Goal: Information Seeking & Learning: Learn about a topic

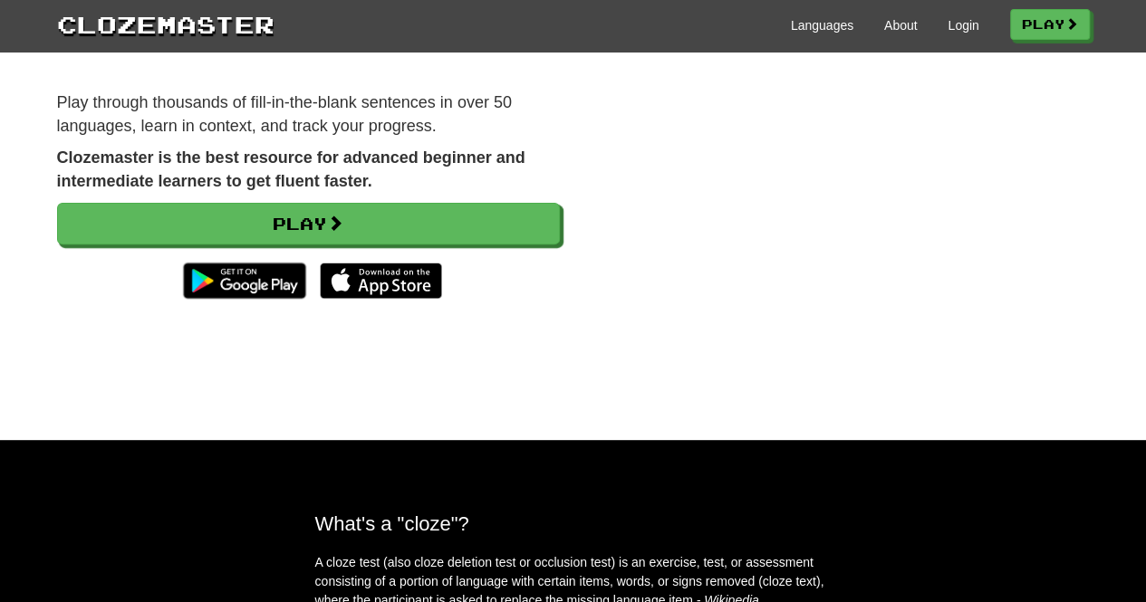
scroll to position [91, 0]
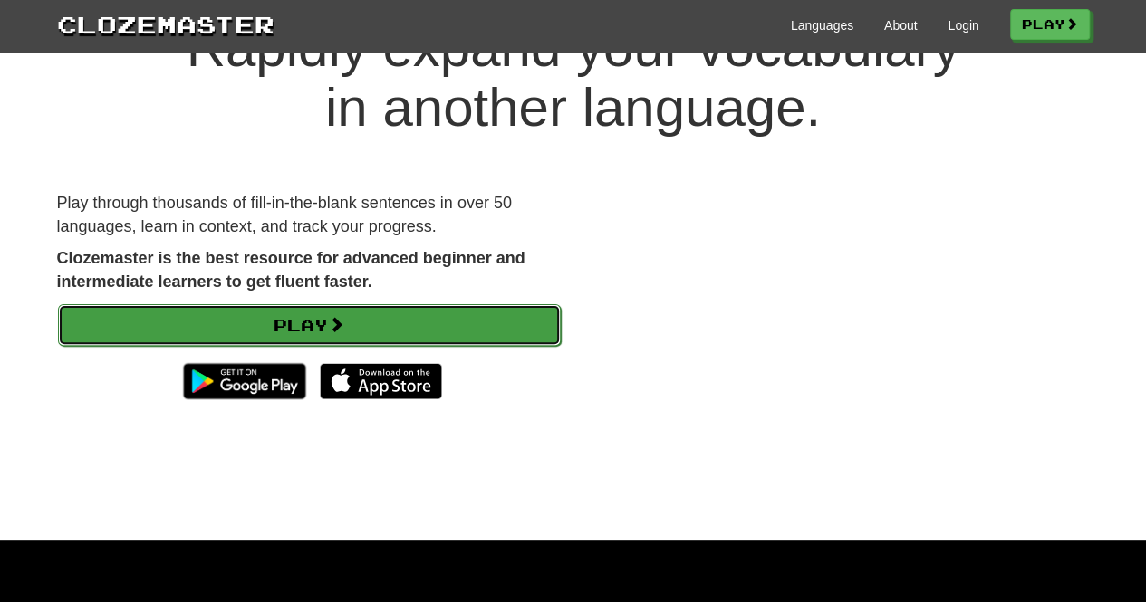
click at [365, 318] on link "Play" at bounding box center [309, 325] width 503 height 42
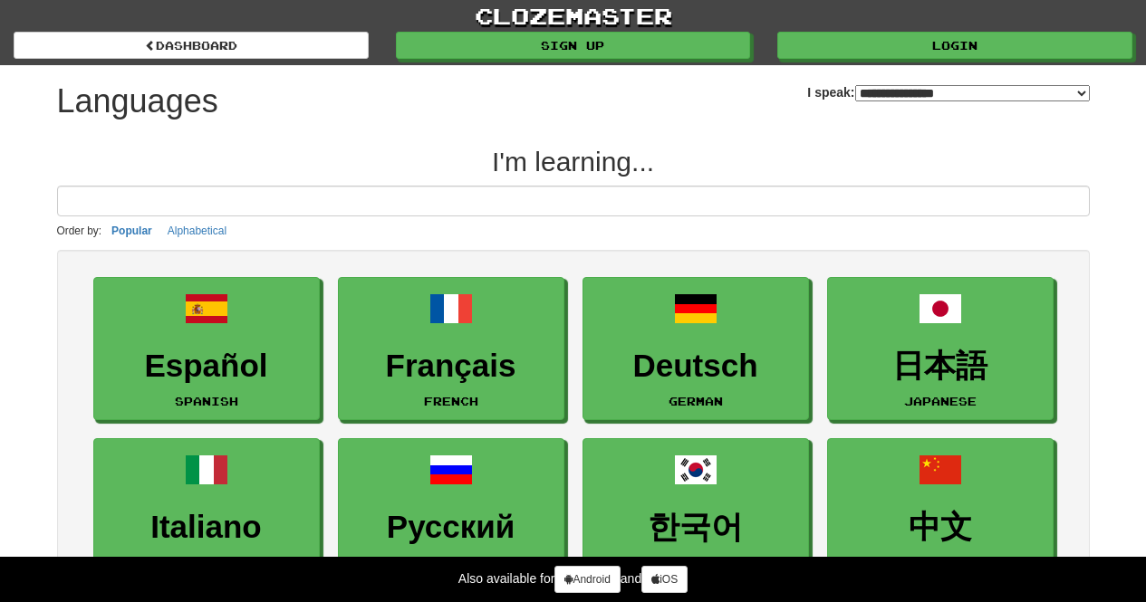
select select "*******"
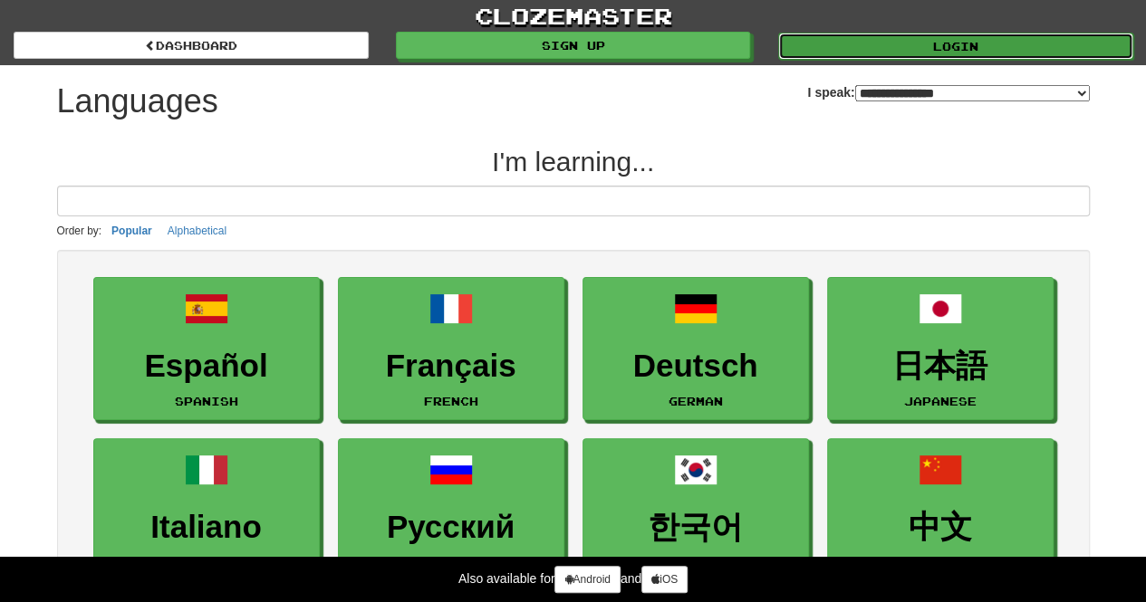
click at [899, 40] on link "Login" at bounding box center [955, 46] width 355 height 27
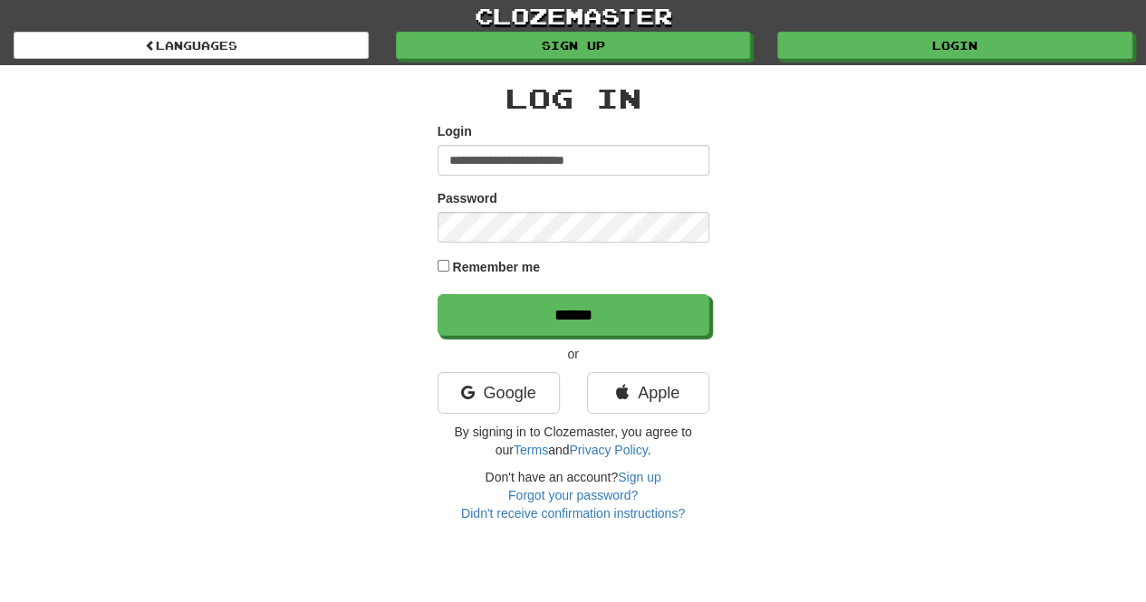
type input "**********"
click at [437, 294] on input "******" at bounding box center [573, 315] width 272 height 42
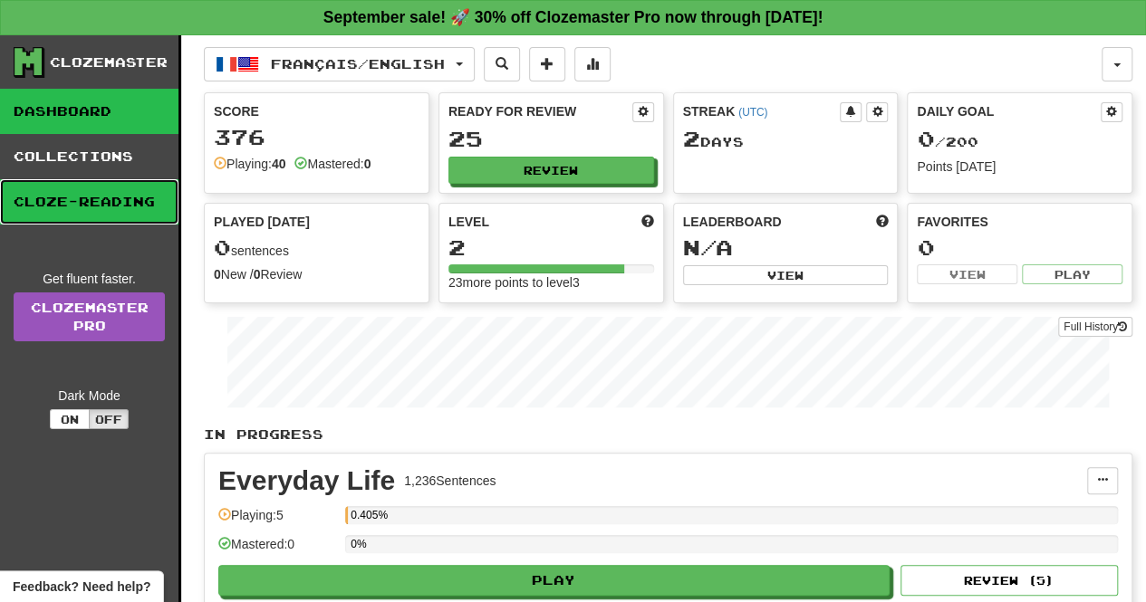
click at [80, 203] on link "Cloze-Reading" at bounding box center [89, 201] width 178 height 45
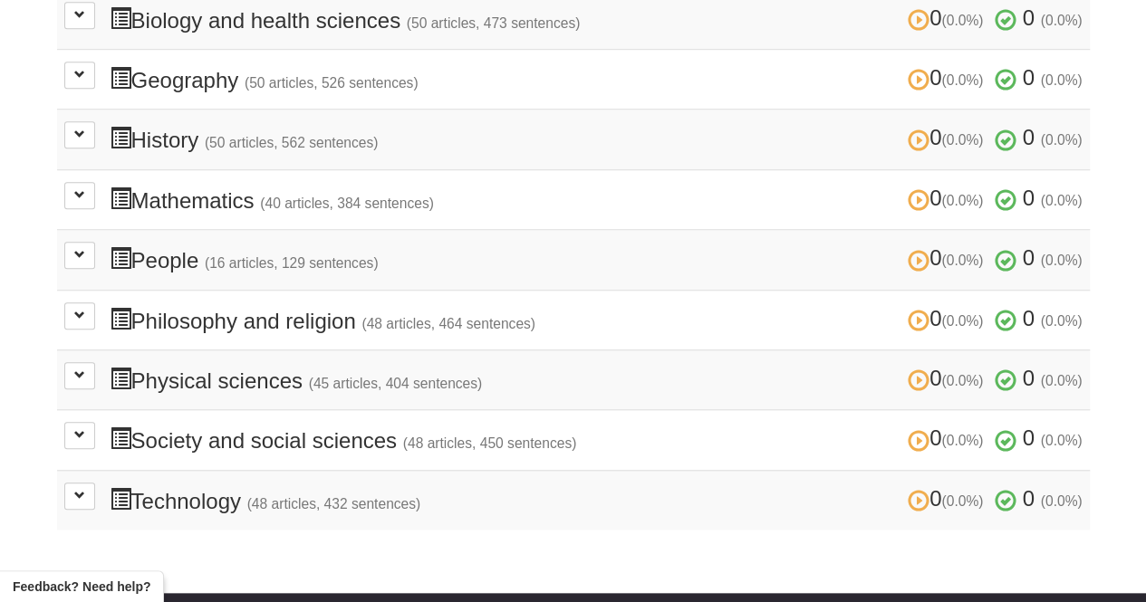
scroll to position [272, 0]
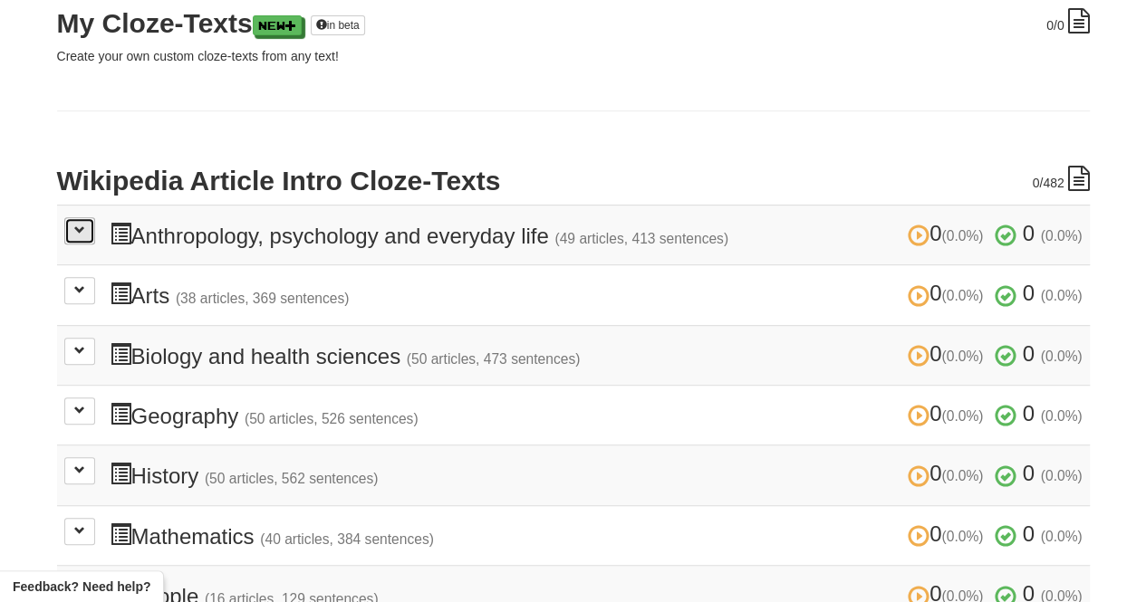
click at [80, 229] on span at bounding box center [79, 230] width 11 height 11
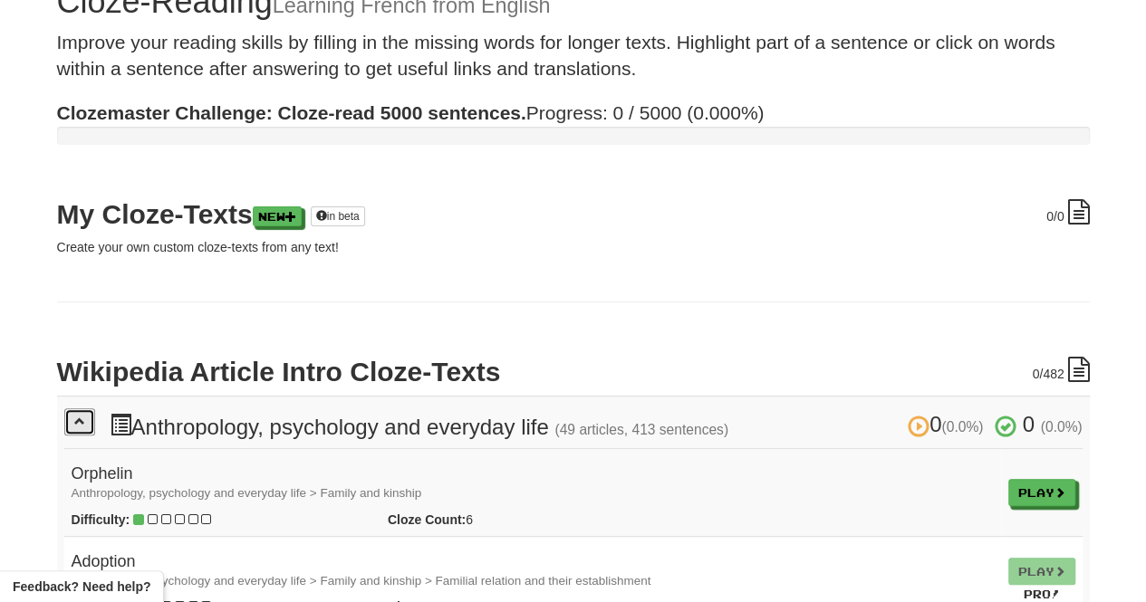
scroll to position [0, 0]
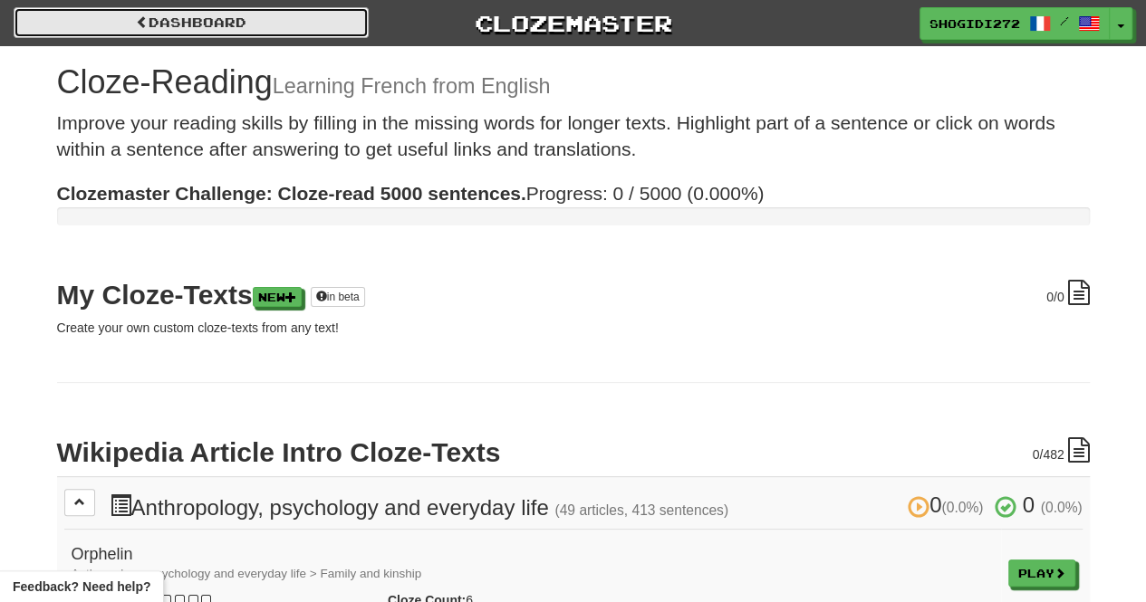
click at [136, 23] on span at bounding box center [142, 21] width 13 height 13
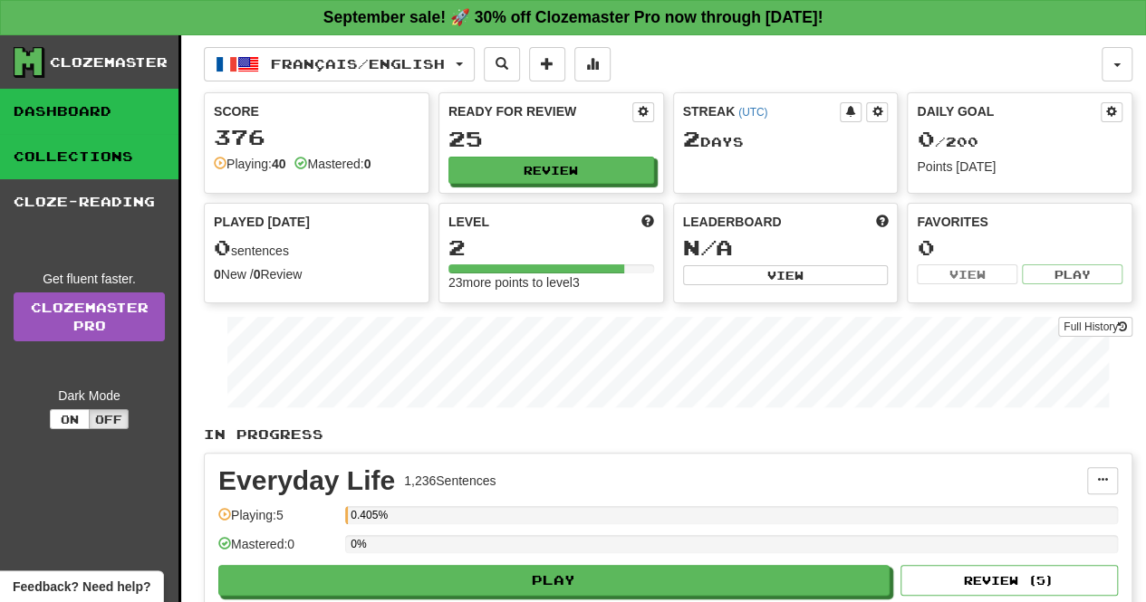
click at [82, 166] on link "Collections" at bounding box center [89, 156] width 178 height 45
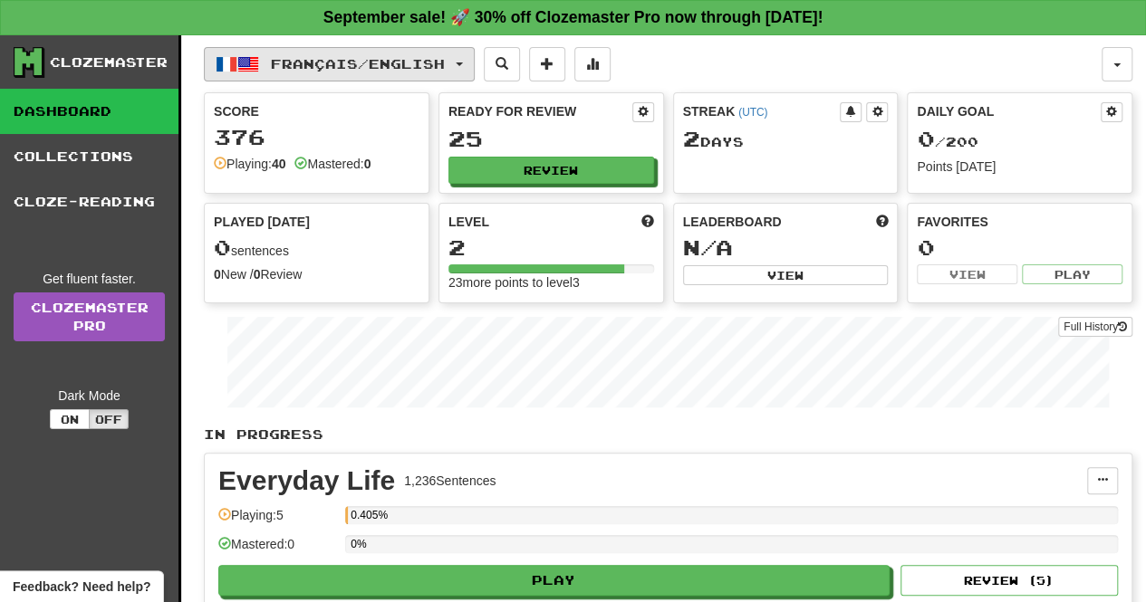
click at [433, 64] on span "Français / English" at bounding box center [358, 63] width 174 height 15
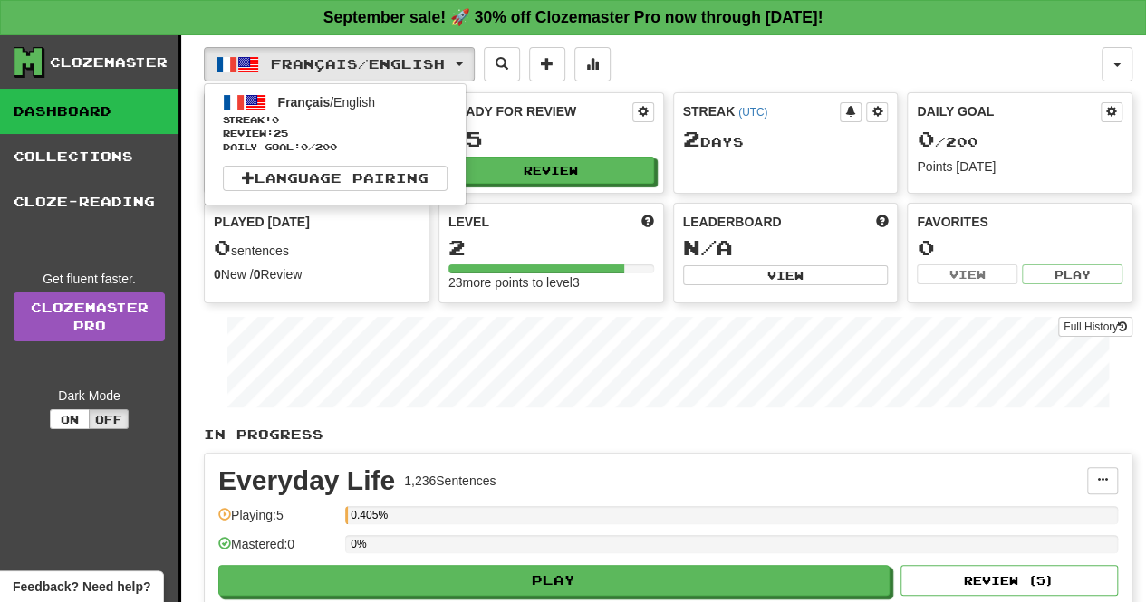
click at [661, 55] on div "Français / English Français / English Streak: 0 Review: 25 Daily Goal: 0 / 200 …" at bounding box center [653, 64] width 898 height 34
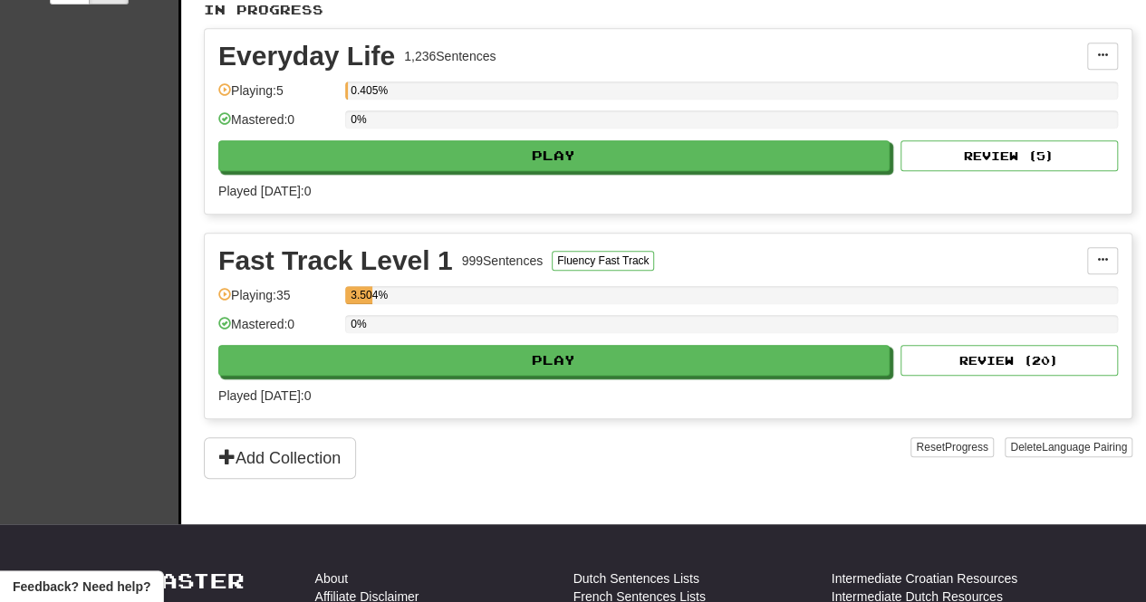
scroll to position [453, 0]
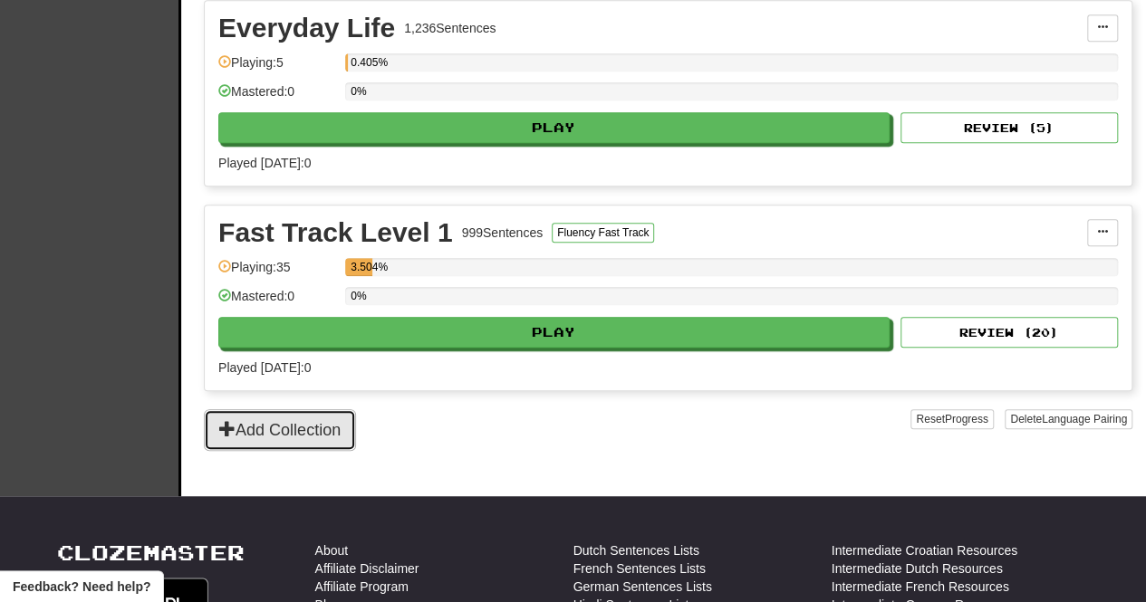
click at [286, 426] on button "Add Collection" at bounding box center [280, 430] width 152 height 42
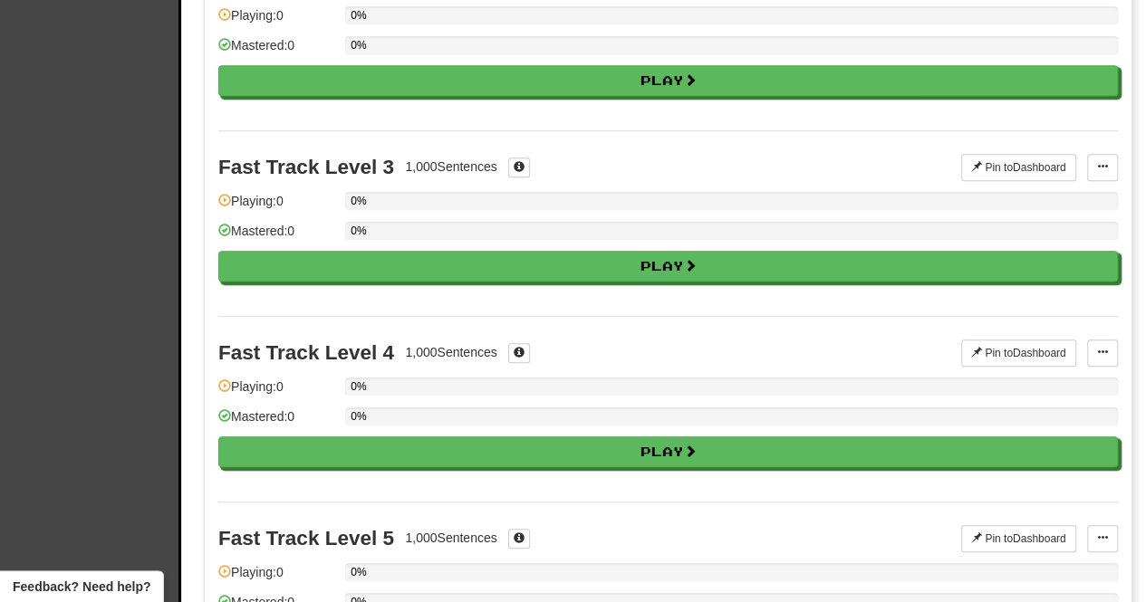
scroll to position [0, 0]
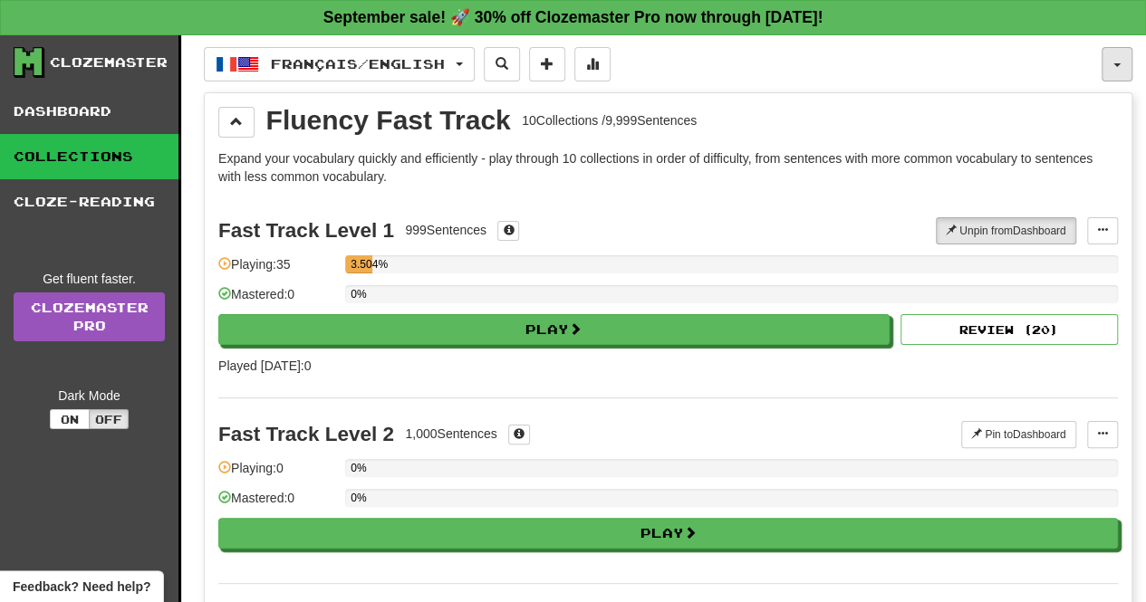
click at [1119, 57] on button "button" at bounding box center [1116, 64] width 31 height 34
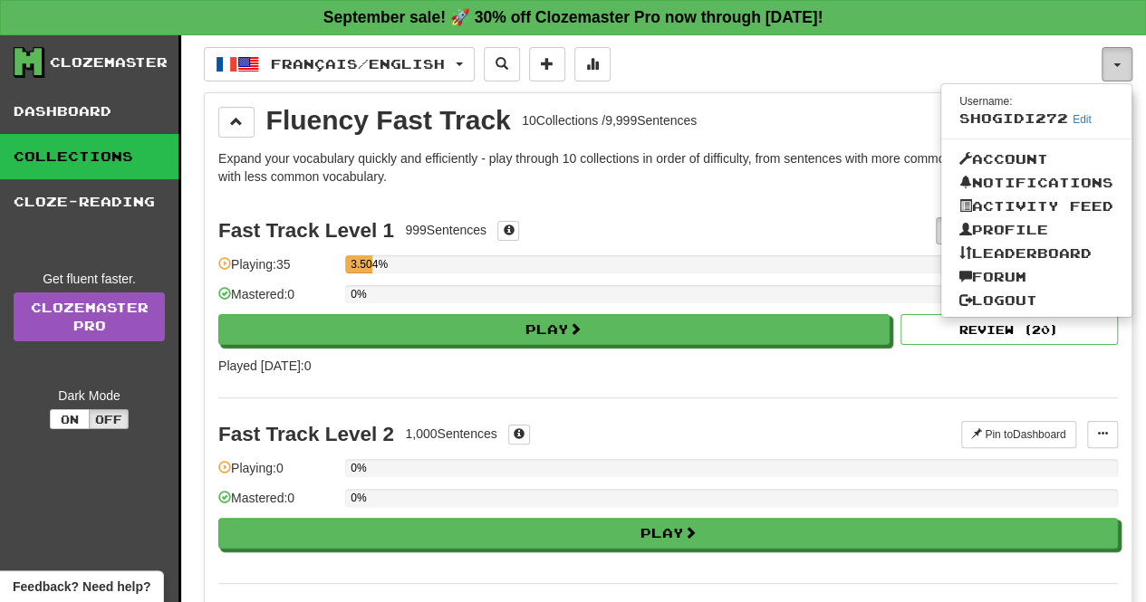
click at [1123, 57] on button "button" at bounding box center [1116, 64] width 31 height 34
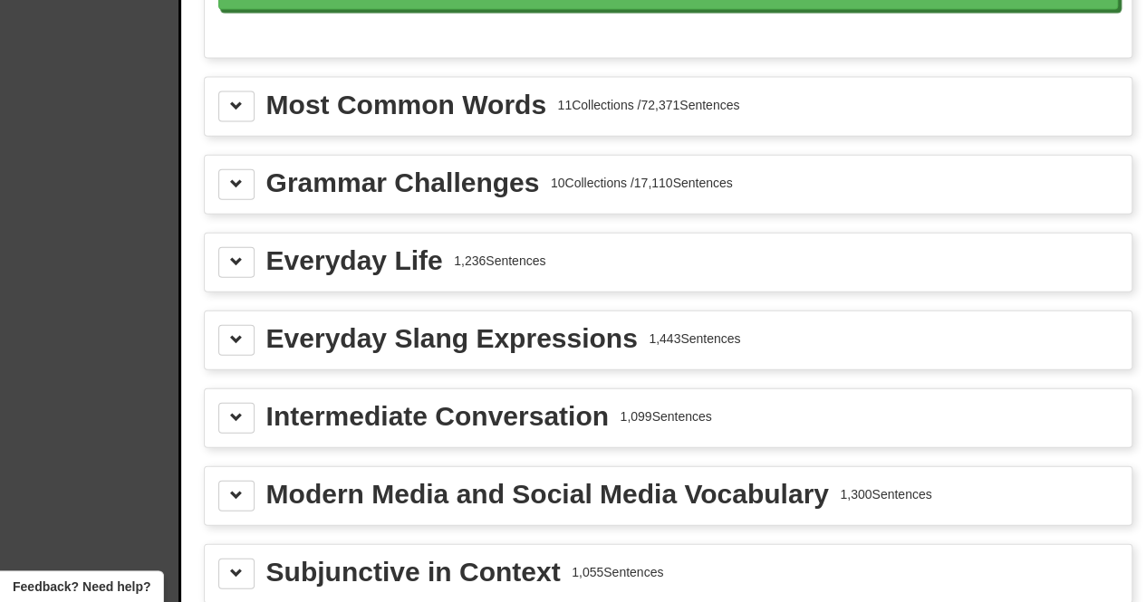
scroll to position [2028, 0]
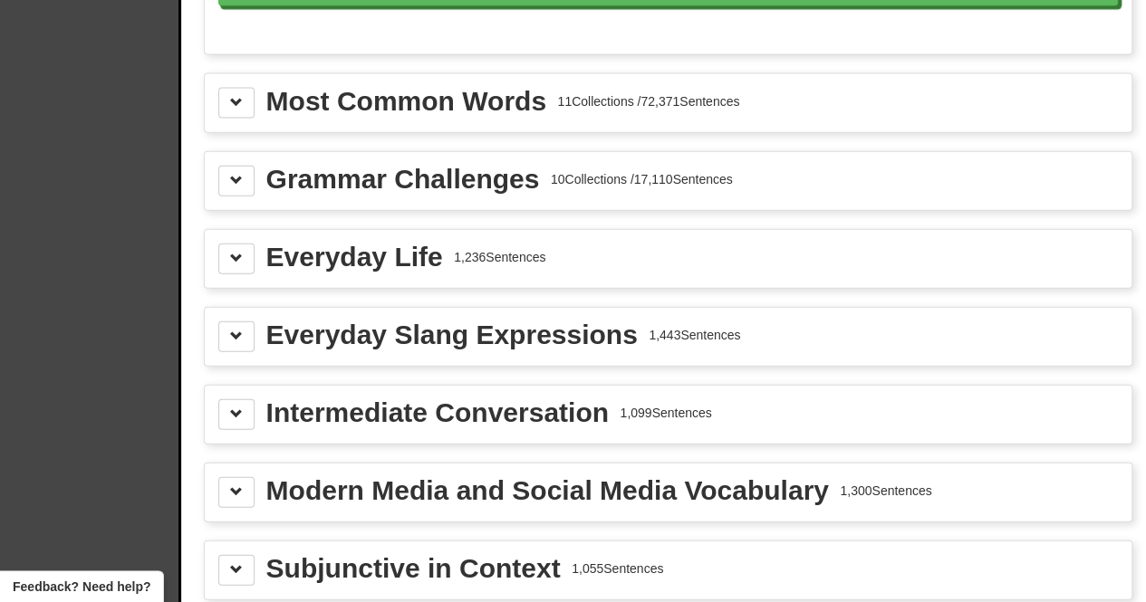
click at [628, 477] on div "Modern Media and Social Media Vocabulary" at bounding box center [547, 490] width 562 height 27
click at [245, 477] on button at bounding box center [236, 492] width 36 height 31
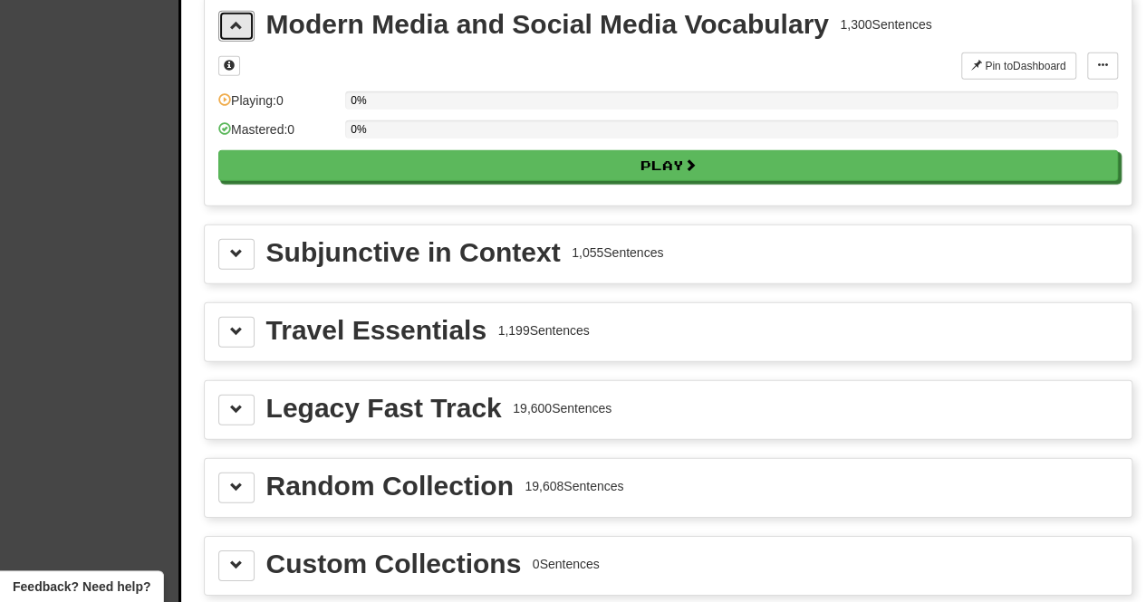
scroll to position [2662, 0]
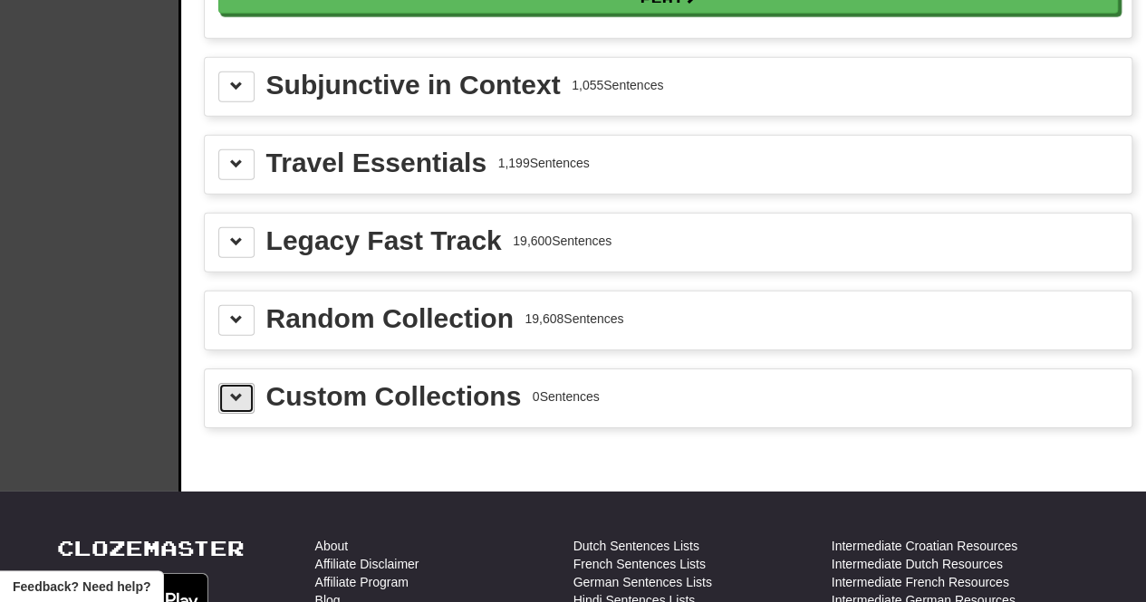
click at [236, 383] on button at bounding box center [236, 398] width 36 height 31
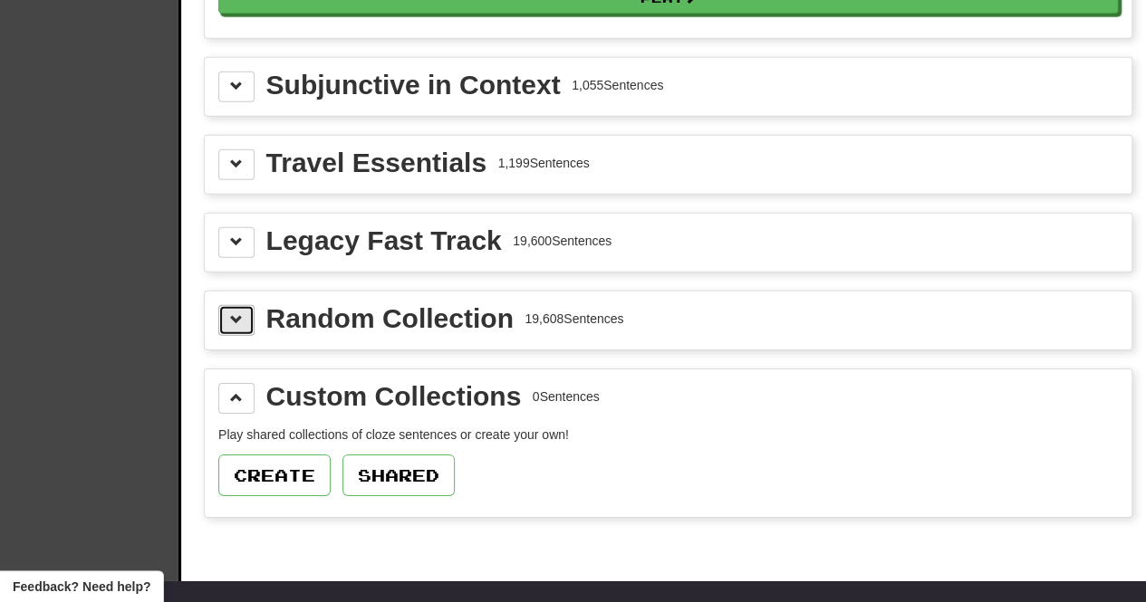
click at [237, 305] on button at bounding box center [236, 320] width 36 height 31
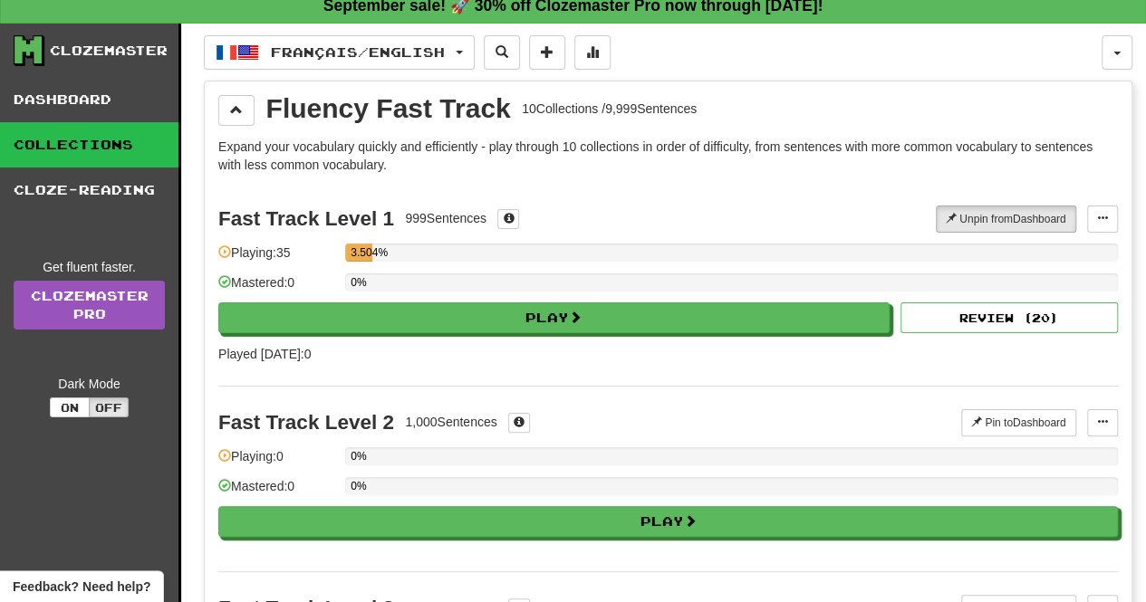
scroll to position [0, 0]
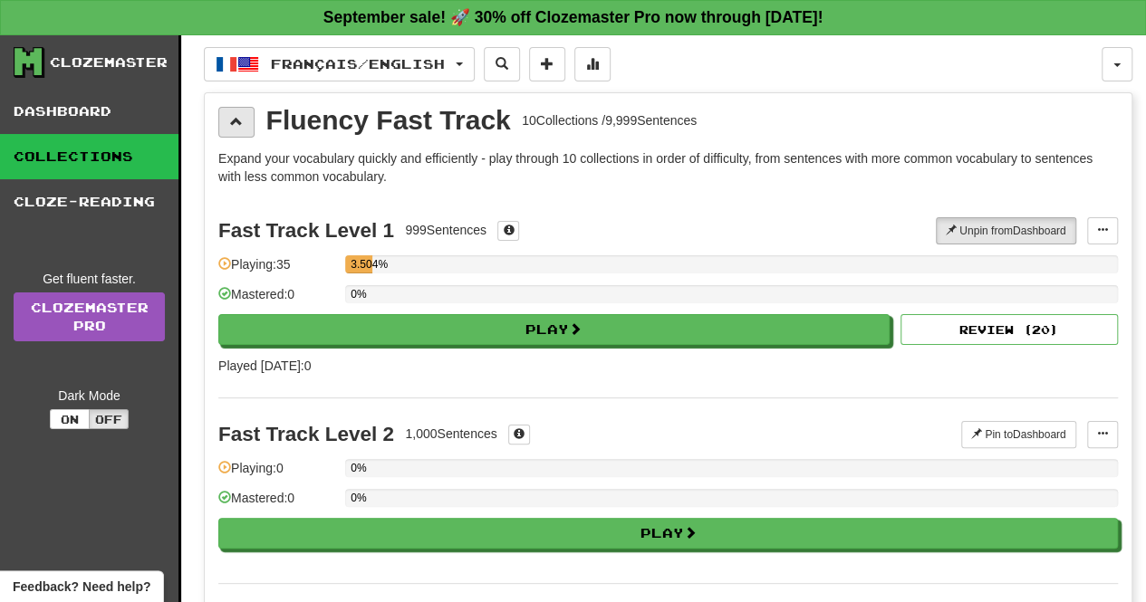
drag, startPoint x: 261, startPoint y: 124, endPoint x: 244, endPoint y: 126, distance: 17.3
click at [260, 124] on div "Fluency Fast Track 10 Collections / 9,999 Sentences" at bounding box center [667, 122] width 899 height 31
click at [244, 117] on button at bounding box center [236, 122] width 36 height 31
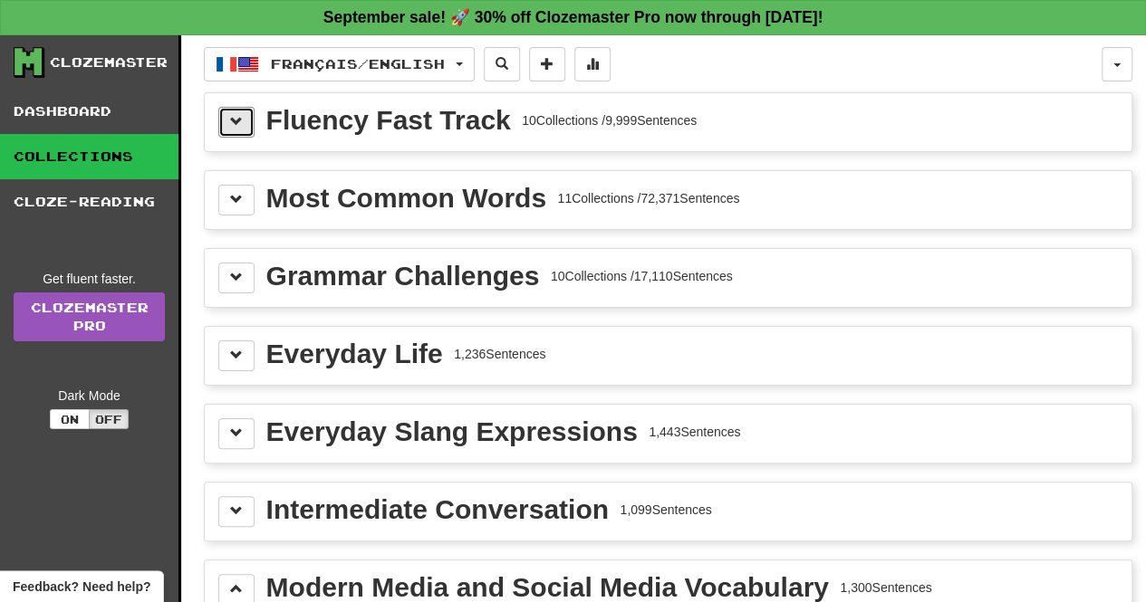
scroll to position [91, 0]
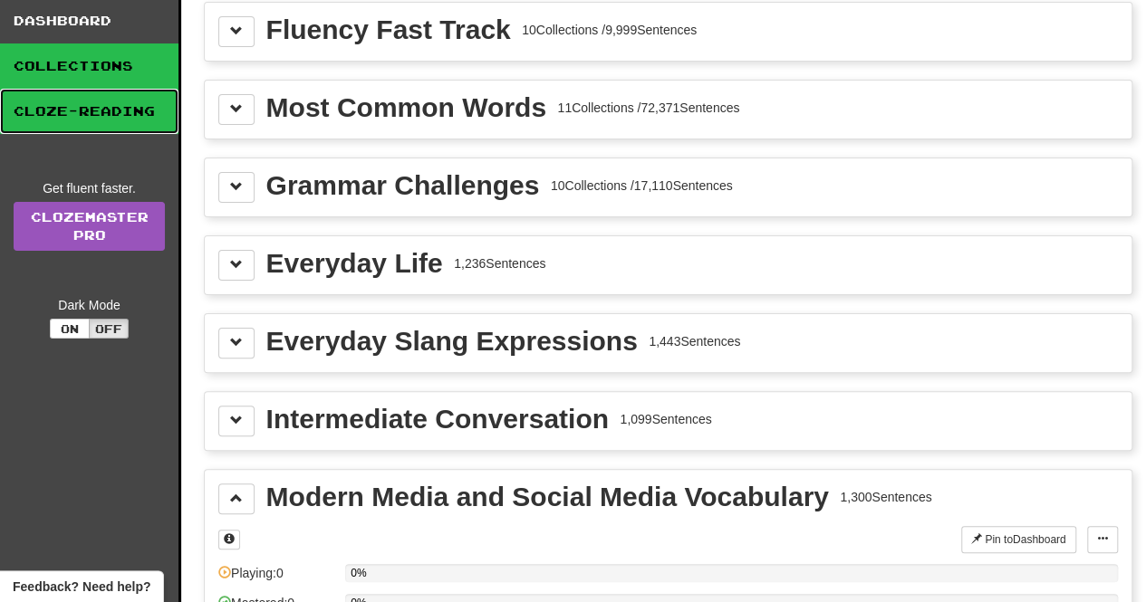
click at [106, 128] on link "Cloze-Reading" at bounding box center [89, 111] width 178 height 45
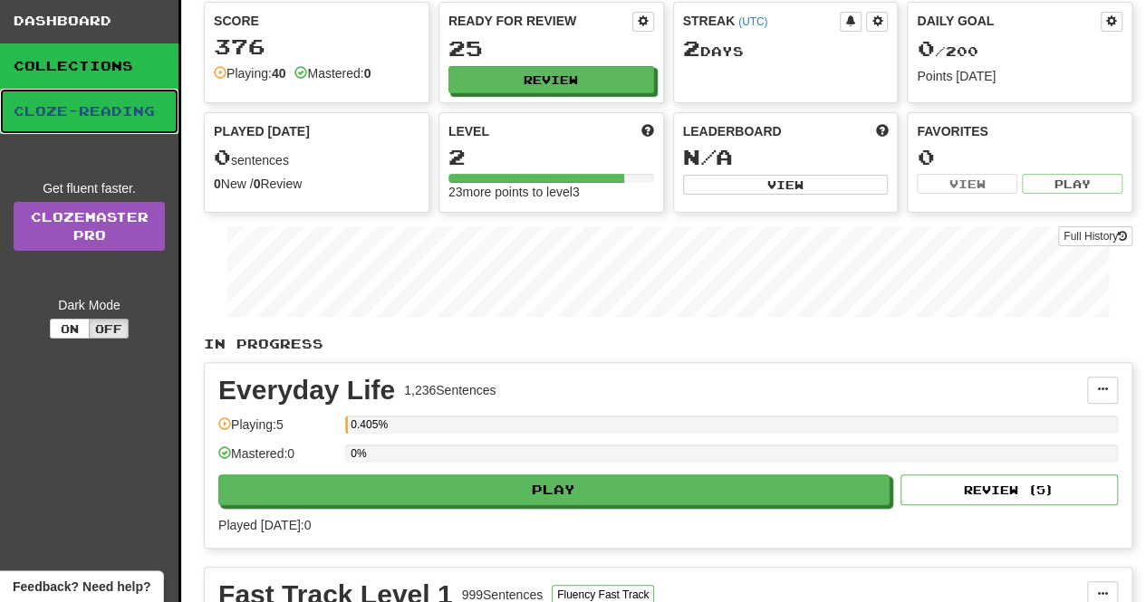
scroll to position [0, 0]
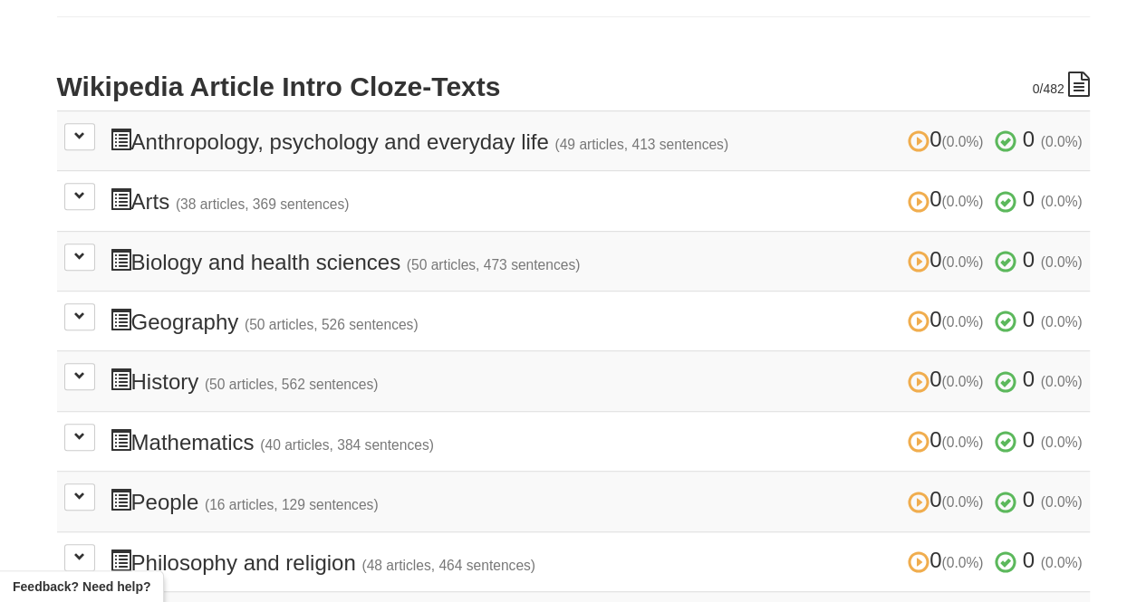
scroll to position [362, 0]
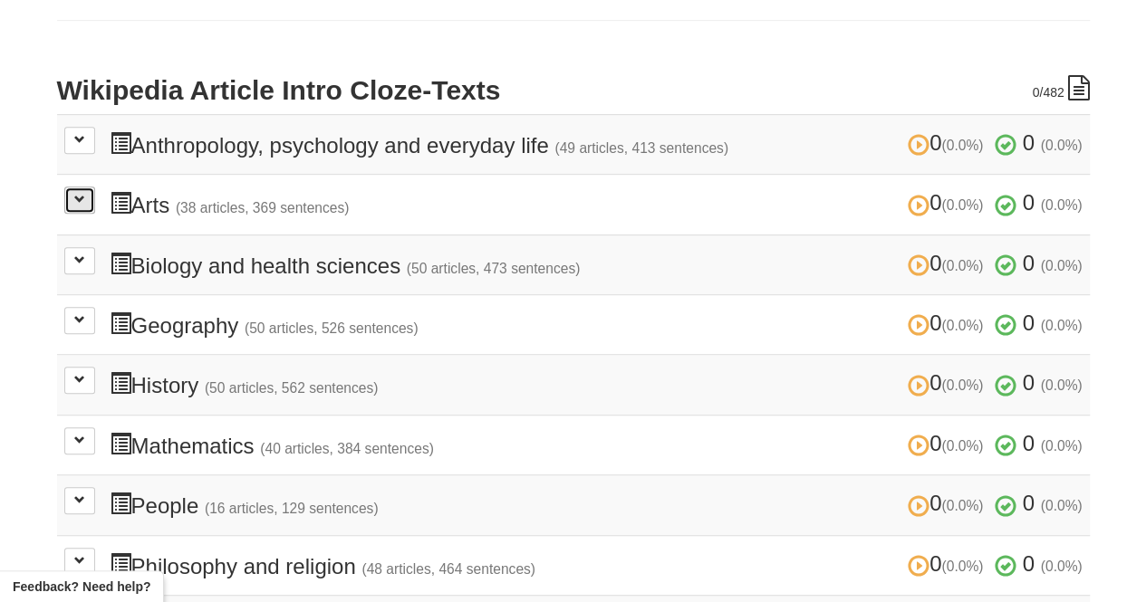
click at [75, 197] on span at bounding box center [79, 199] width 11 height 11
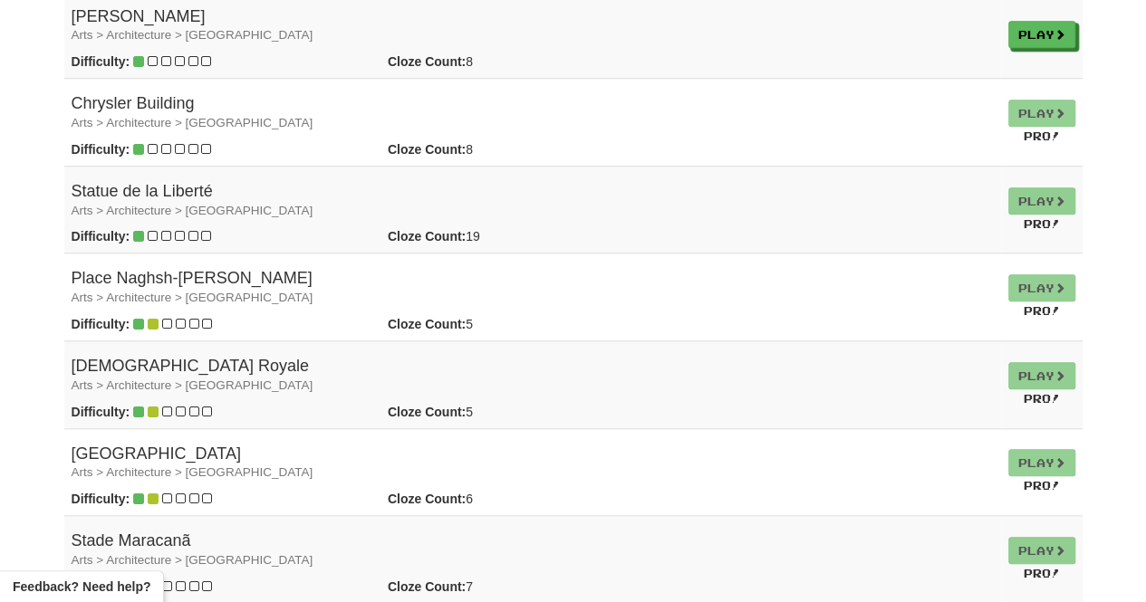
scroll to position [634, 0]
